Goal: Information Seeking & Learning: Learn about a topic

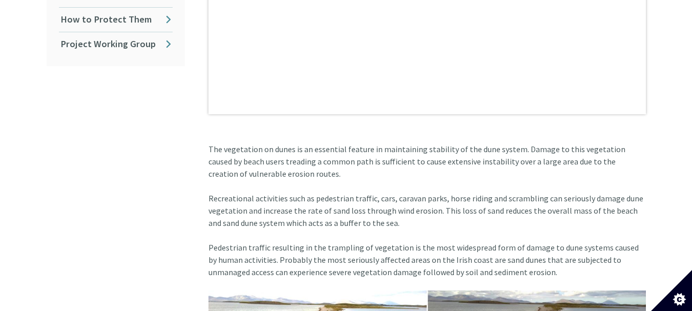
scroll to position [587, 0]
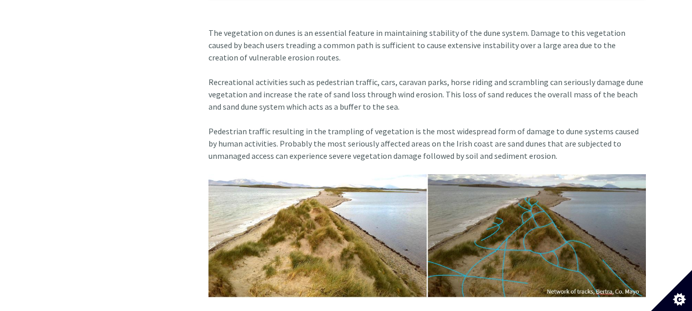
scroll to position [698, 0]
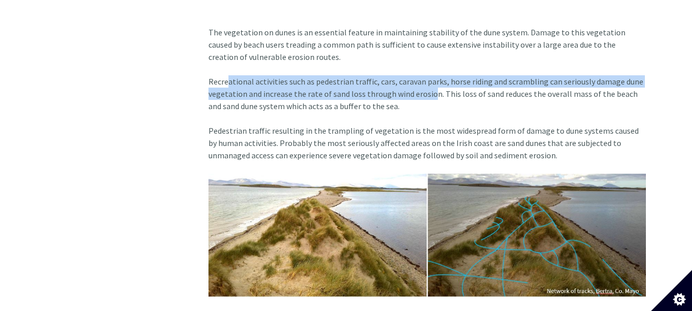
drag, startPoint x: 224, startPoint y: 73, endPoint x: 424, endPoint y: 82, distance: 199.9
click at [424, 82] on article "Our beaches and dunes are so popular that we put them under tremendous pressure…" at bounding box center [423, 246] width 446 height 1273
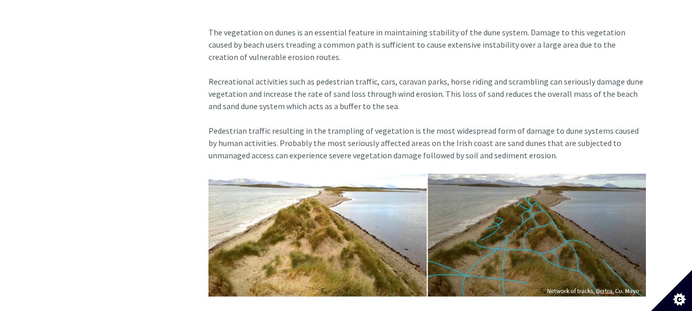
click at [437, 89] on article "Our beaches and dunes are so popular that we put them under tremendous pressure…" at bounding box center [423, 246] width 446 height 1273
drag, startPoint x: 358, startPoint y: 123, endPoint x: 511, endPoint y: 115, distance: 152.8
click at [511, 115] on article "Our beaches and dunes are so popular that we put them under tremendous pressure…" at bounding box center [423, 246] width 446 height 1273
click at [491, 88] on article "Our beaches and dunes are so popular that we put them under tremendous pressure…" at bounding box center [423, 246] width 446 height 1273
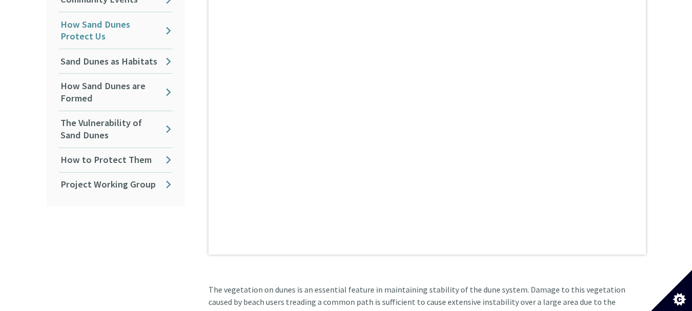
scroll to position [440, 0]
